Goal: Task Accomplishment & Management: Use online tool/utility

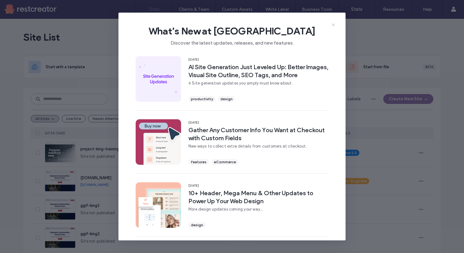
click at [334, 25] on use at bounding box center [333, 25] width 3 height 3
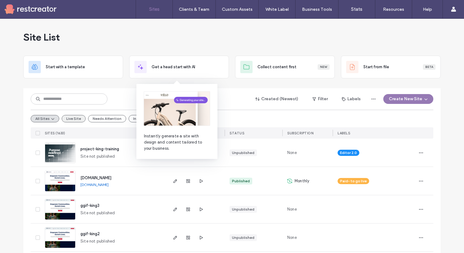
click at [73, 121] on button "Live Site" at bounding box center [74, 118] width 24 height 7
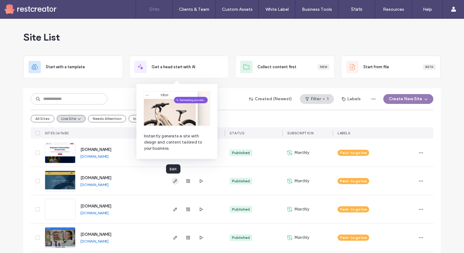
click at [175, 180] on icon "button" at bounding box center [175, 180] width 5 height 5
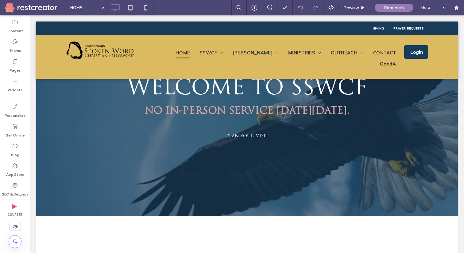
scroll to position [76, 0]
click at [17, 225] on icon at bounding box center [15, 226] width 7 height 7
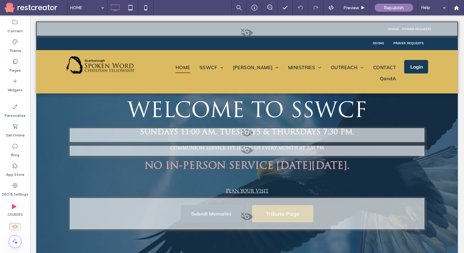
scroll to position [53, 0]
click at [248, 133] on span at bounding box center [247, 134] width 355 height 12
click at [253, 139] on button "Yes" at bounding box center [256, 141] width 19 height 8
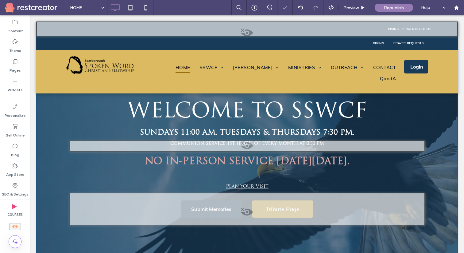
click at [248, 146] on div "WELCOME TO SSWCF SUNDAYS 11:00 AM. TUESDAYS & THURSDAYS 7:30 PM. COMMUNION SERV…" at bounding box center [247, 162] width 369 height 188
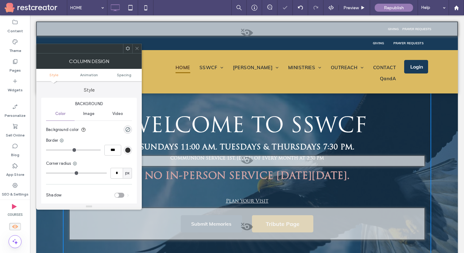
click at [248, 160] on span at bounding box center [247, 162] width 355 height 12
click at [254, 166] on button "Yes" at bounding box center [257, 168] width 19 height 8
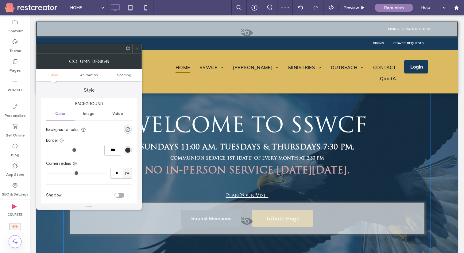
click at [135, 49] on icon at bounding box center [137, 48] width 5 height 5
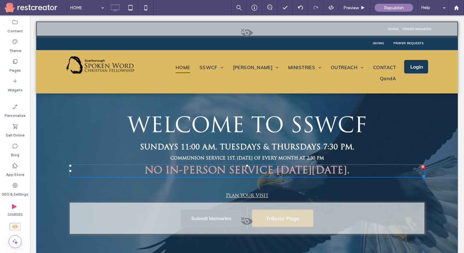
click at [424, 166] on div at bounding box center [423, 166] width 4 height 4
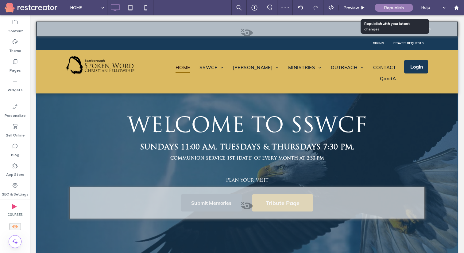
click at [387, 8] on span "Republish" at bounding box center [394, 7] width 20 height 5
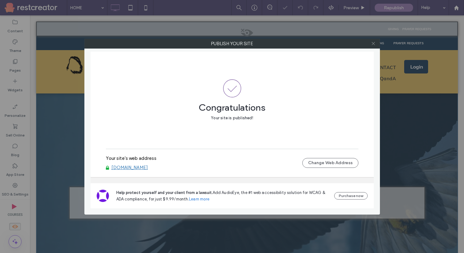
drag, startPoint x: 372, startPoint y: 44, endPoint x: 342, endPoint y: 53, distance: 31.4
click at [372, 44] on icon at bounding box center [373, 43] width 5 height 5
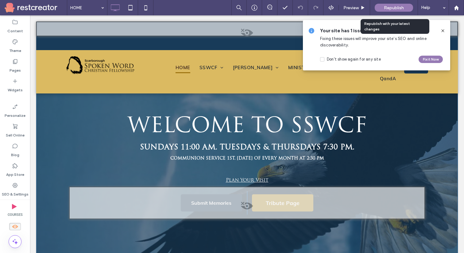
click at [403, 5] on span "Republish" at bounding box center [394, 7] width 20 height 5
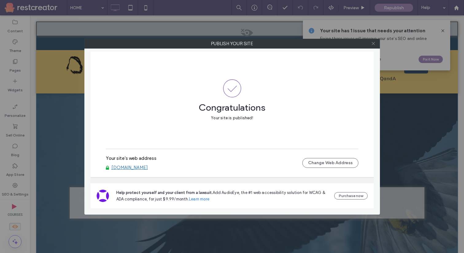
click at [373, 42] on icon at bounding box center [373, 43] width 5 height 5
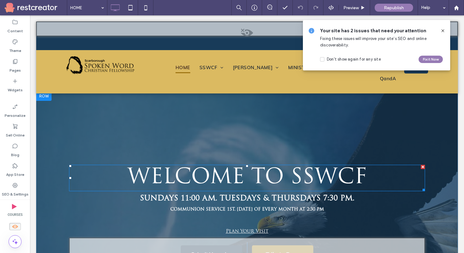
scroll to position [0, 0]
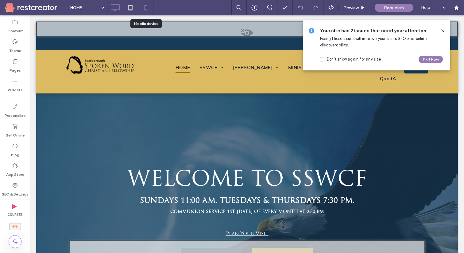
click at [140, 12] on icon at bounding box center [146, 8] width 12 height 12
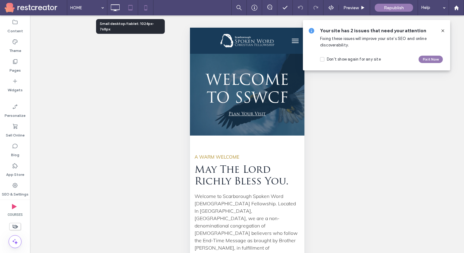
click at [131, 10] on icon at bounding box center [130, 8] width 12 height 12
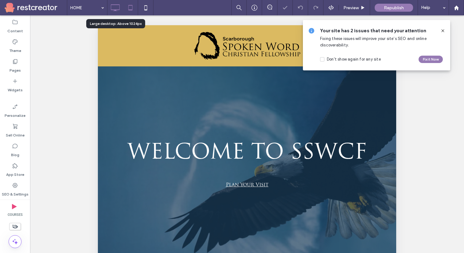
click at [114, 9] on icon at bounding box center [115, 8] width 12 height 12
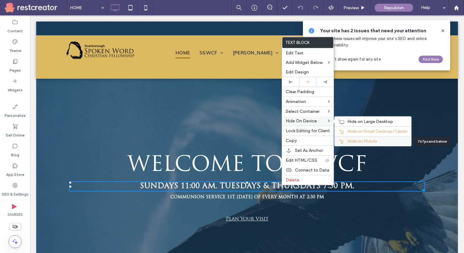
click at [357, 142] on span "Hide on Mobile" at bounding box center [363, 141] width 30 height 5
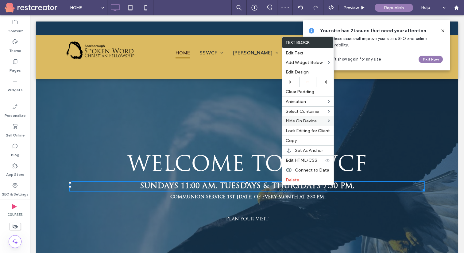
click at [254, 198] on strong "COMMUNION SERVICE 1ST. SUNDAY OF EVERY MONTH AT 2:30 PM" at bounding box center [247, 197] width 154 height 5
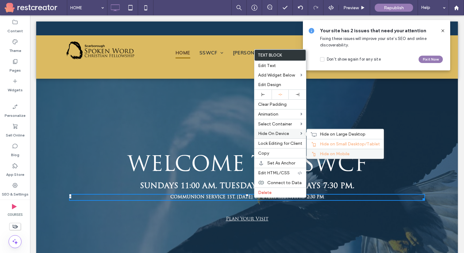
click at [326, 156] on span "Hide on Mobile" at bounding box center [335, 153] width 30 height 5
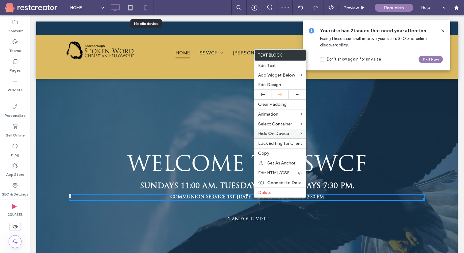
click at [144, 9] on use at bounding box center [145, 7] width 3 height 5
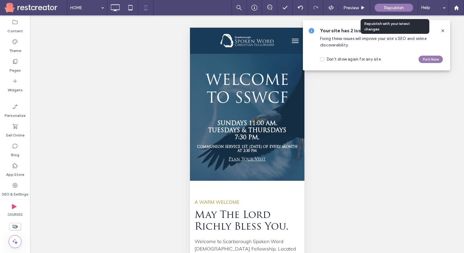
click at [400, 6] on span "Republish" at bounding box center [394, 7] width 20 height 5
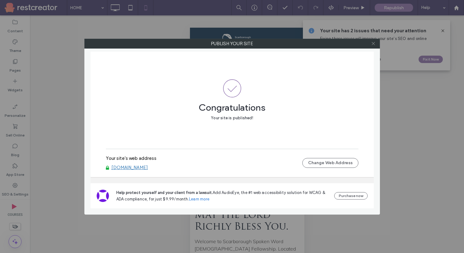
click at [373, 44] on icon at bounding box center [373, 43] width 5 height 5
